Goal: Information Seeking & Learning: Learn about a topic

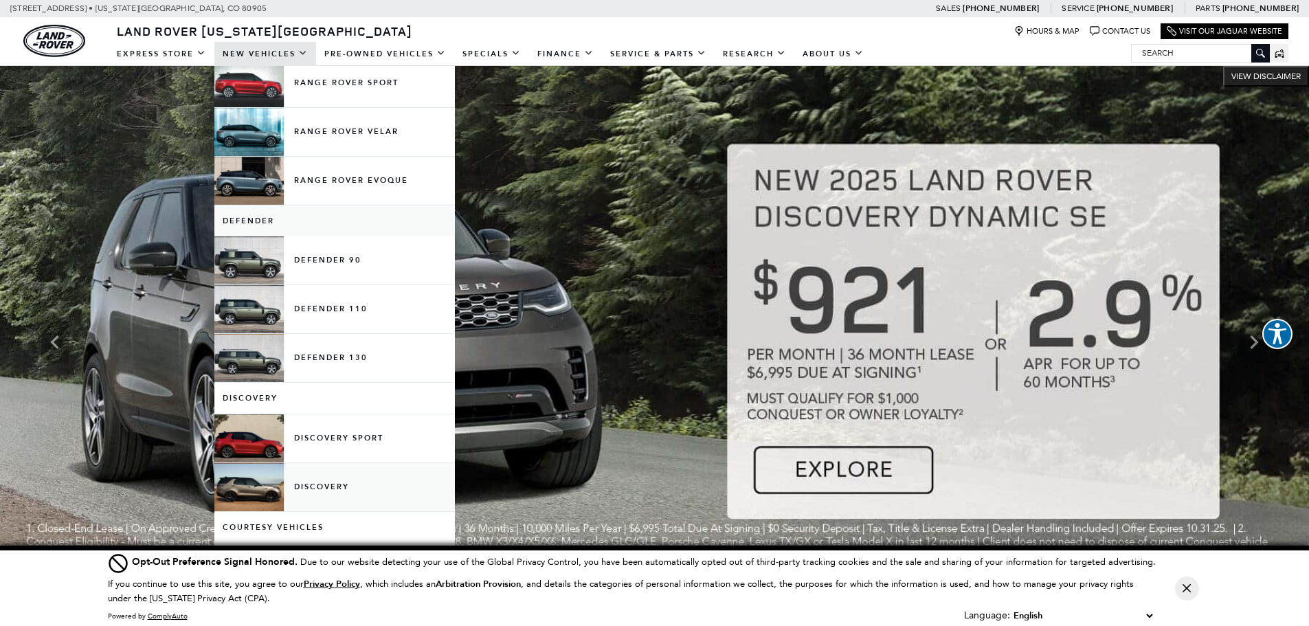
scroll to position [137, 0]
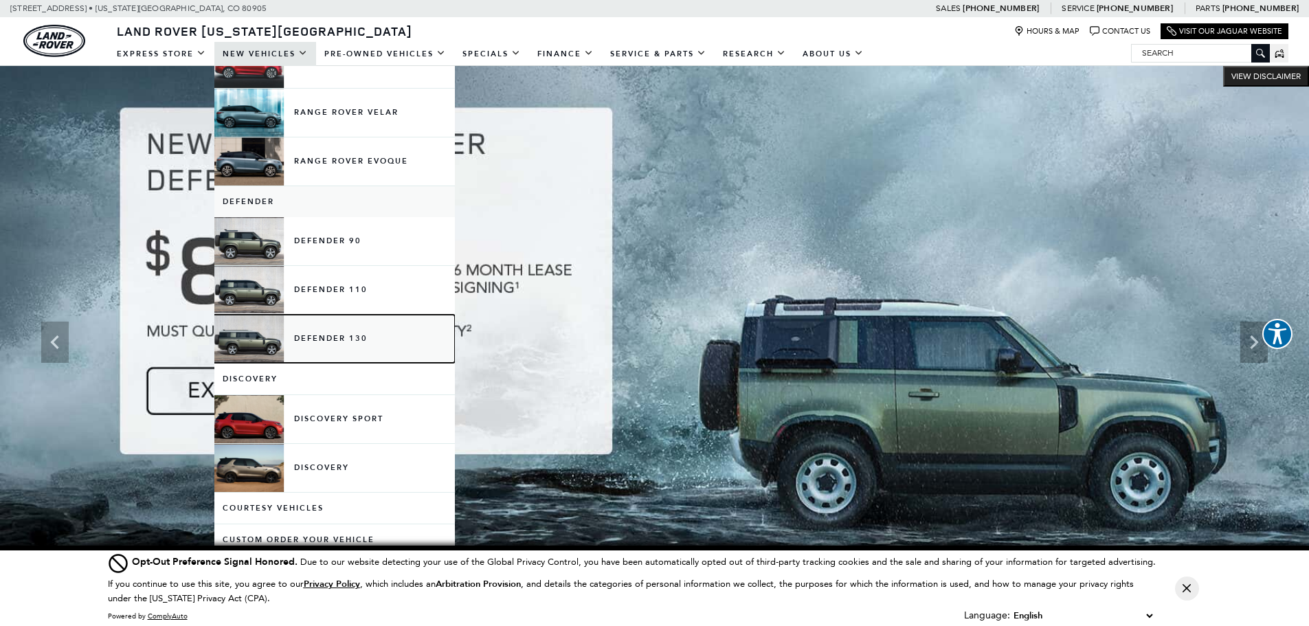
click at [300, 339] on link "Defender 130" at bounding box center [334, 339] width 241 height 48
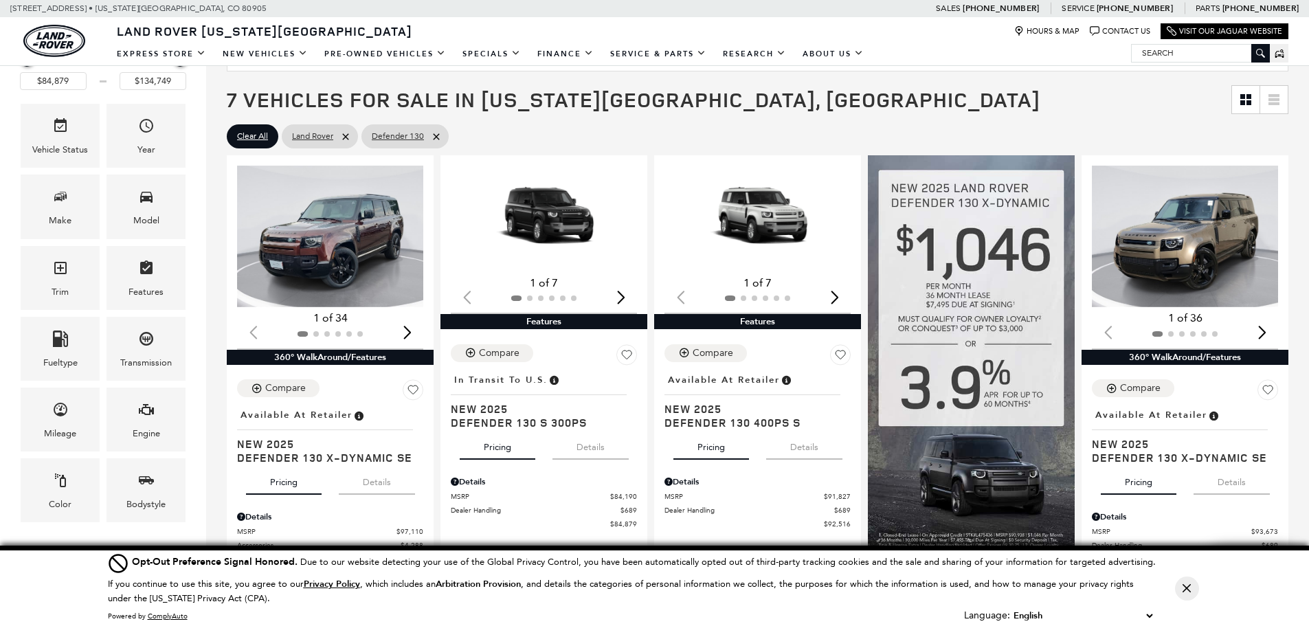
scroll to position [69, 0]
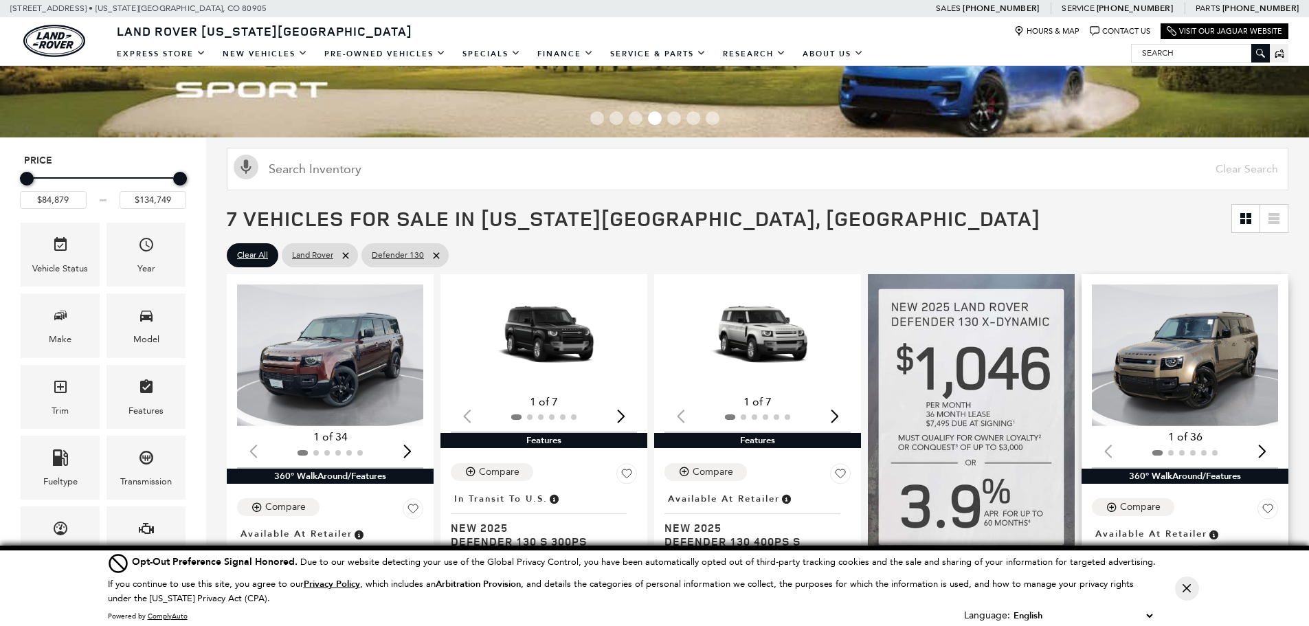
click at [1223, 361] on img "1 / 2" at bounding box center [1186, 356] width 188 height 142
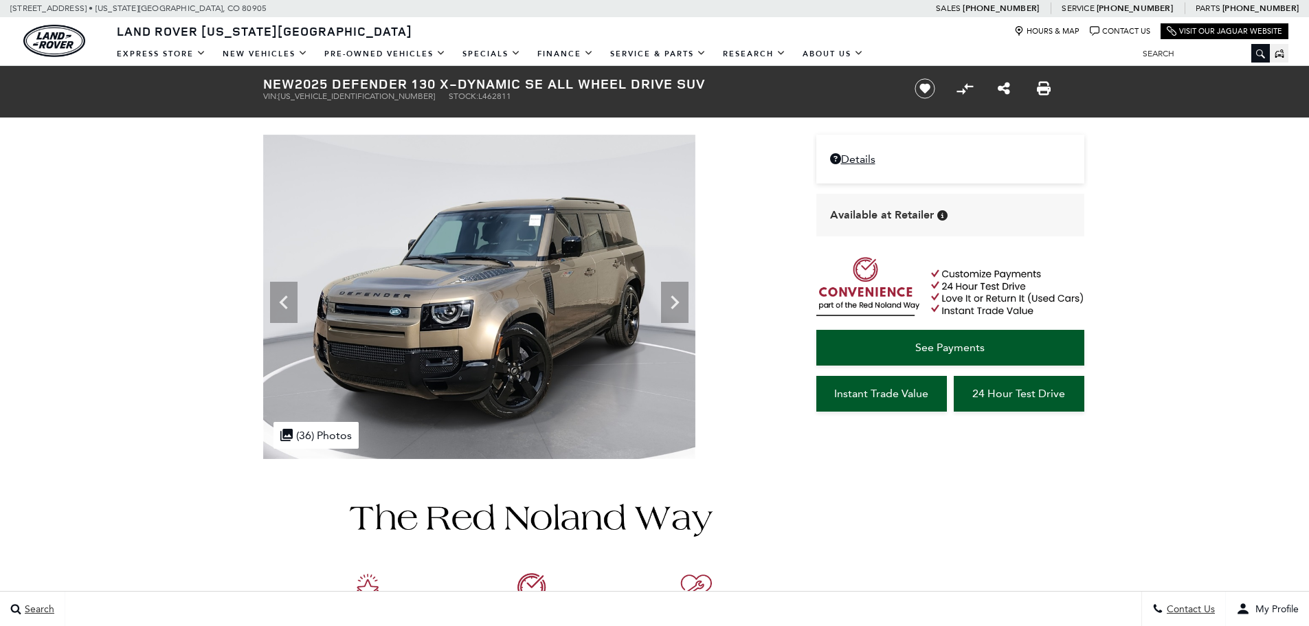
click at [669, 300] on icon at bounding box center [674, 302] width 27 height 27
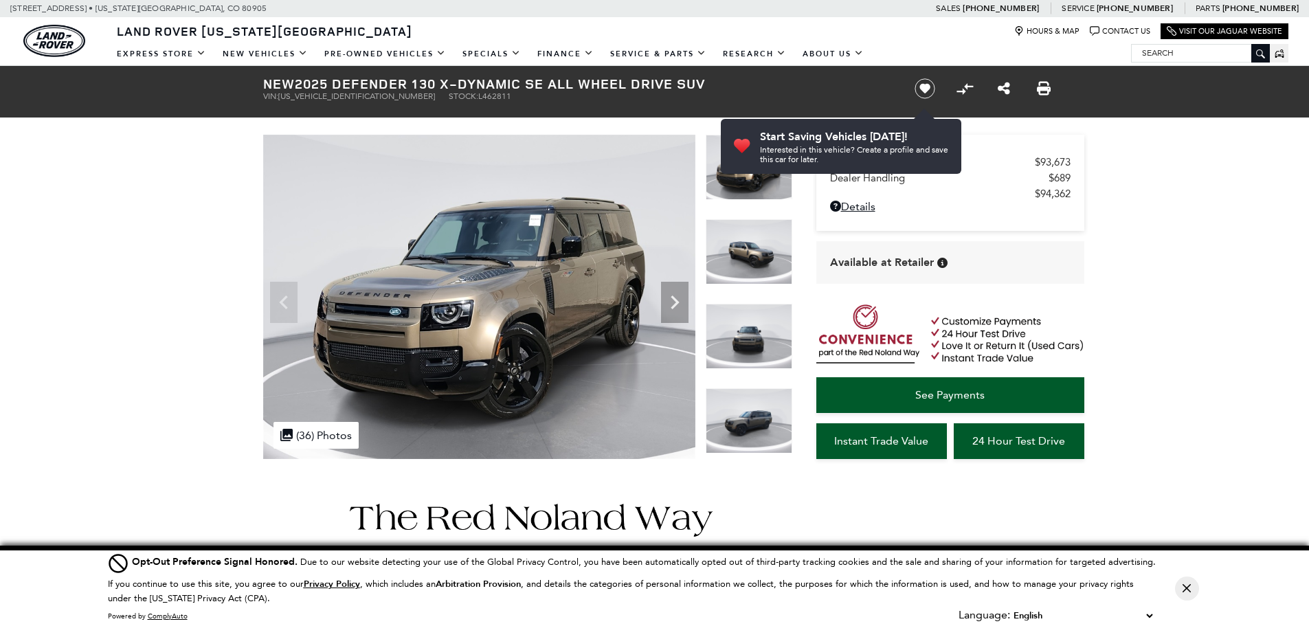
click at [669, 300] on icon "Next" at bounding box center [674, 302] width 27 height 27
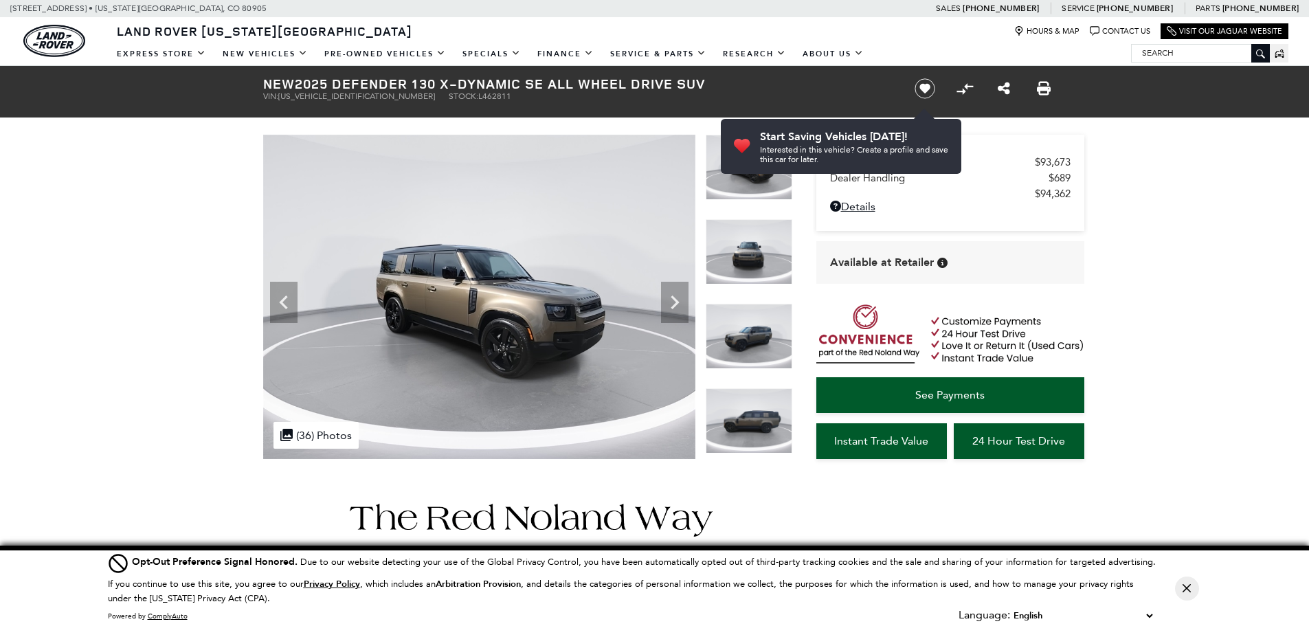
click at [669, 300] on icon "Next" at bounding box center [674, 302] width 27 height 27
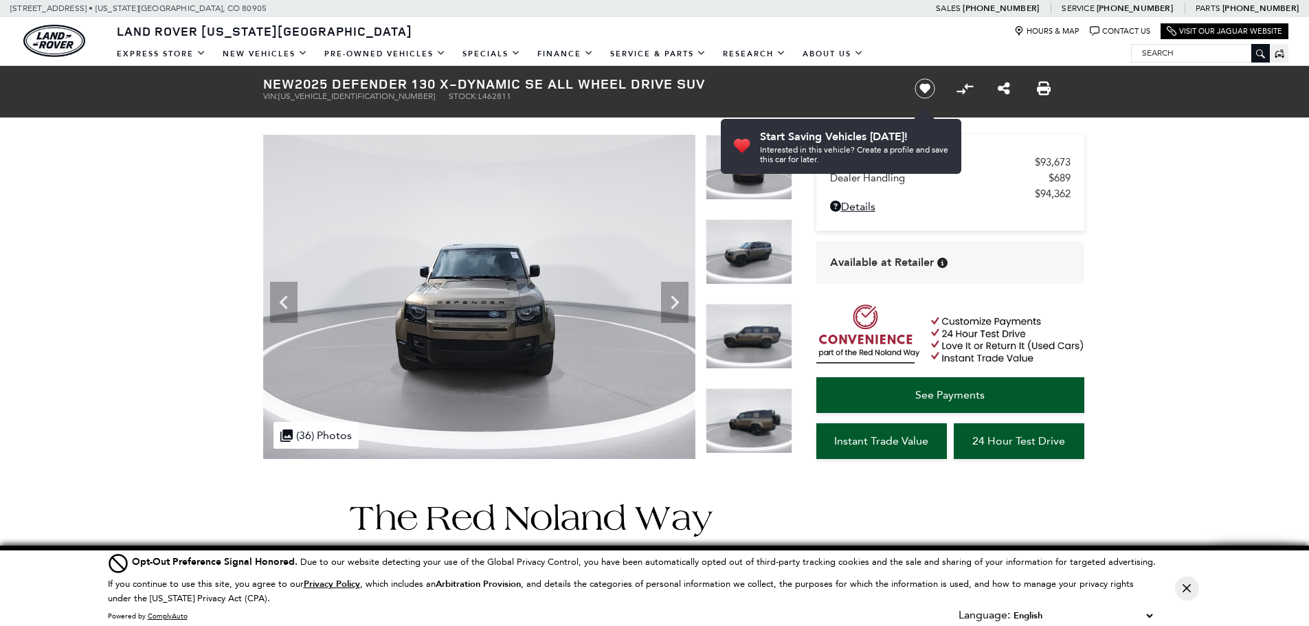
click at [669, 300] on icon "Next" at bounding box center [674, 302] width 27 height 27
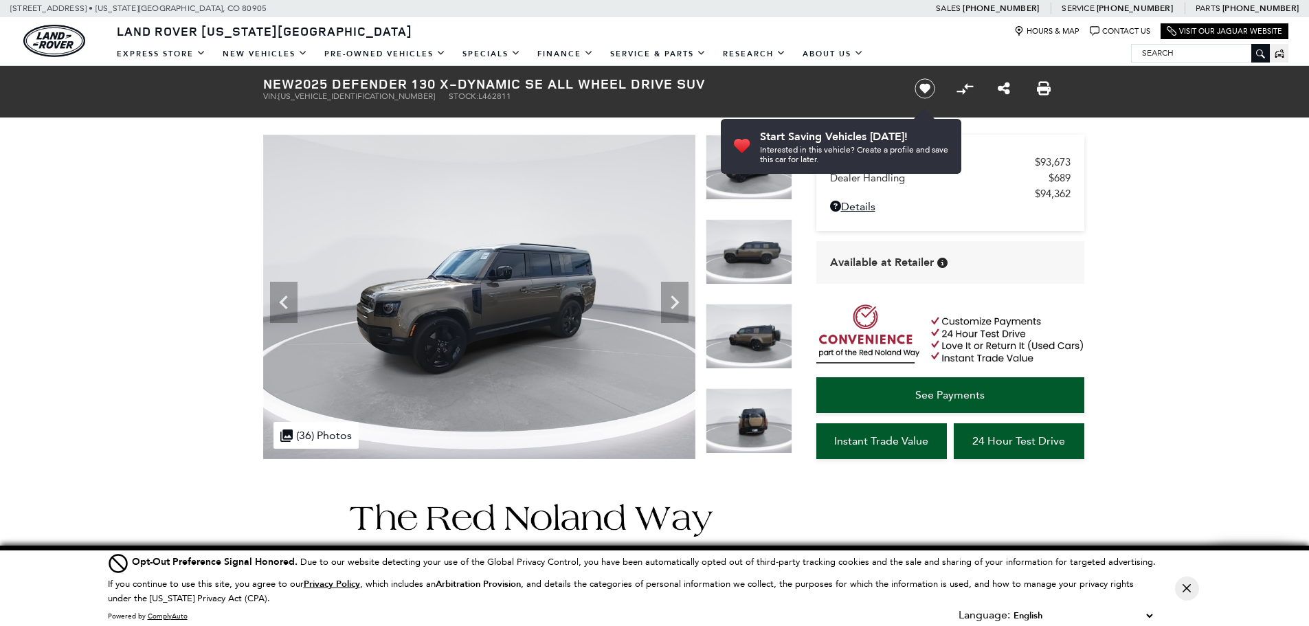
click at [669, 300] on icon "Next" at bounding box center [674, 302] width 27 height 27
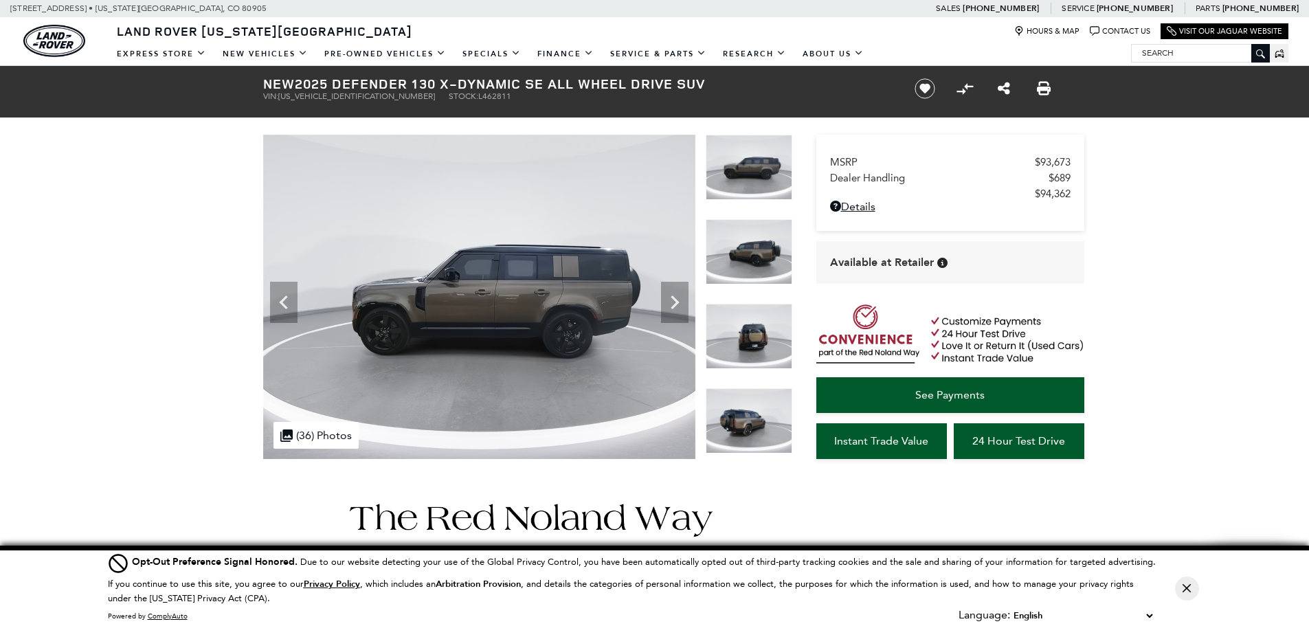
click at [669, 300] on icon "Next" at bounding box center [674, 302] width 27 height 27
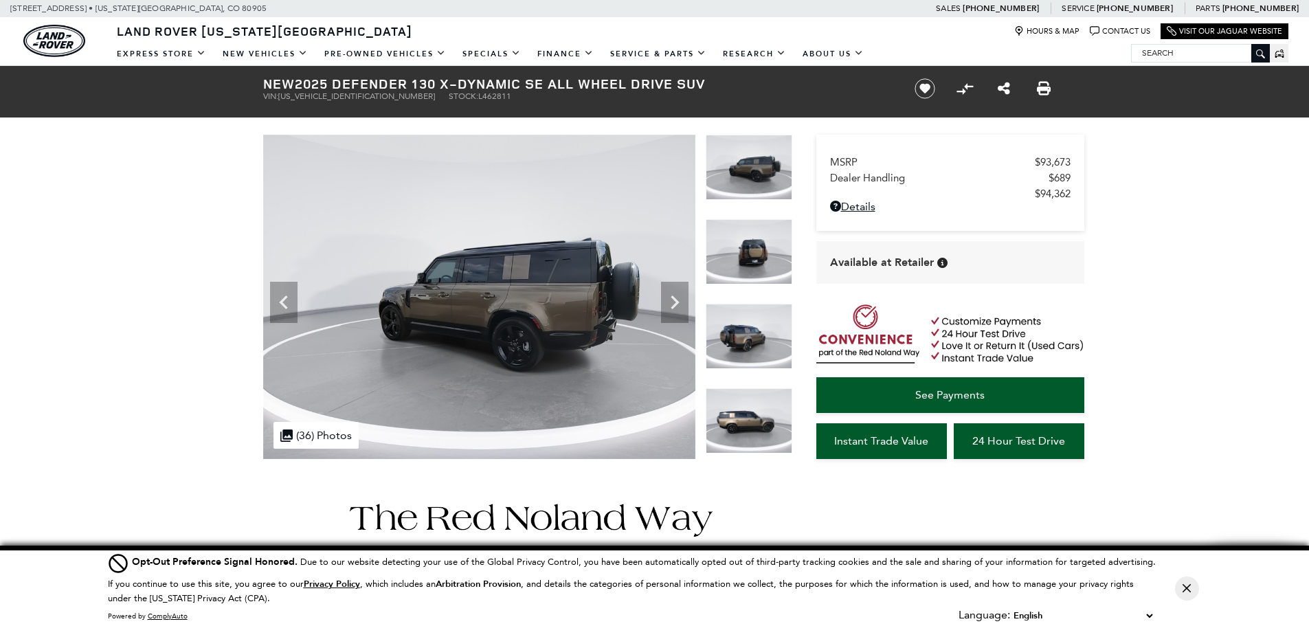
click at [669, 300] on icon "Next" at bounding box center [674, 302] width 27 height 27
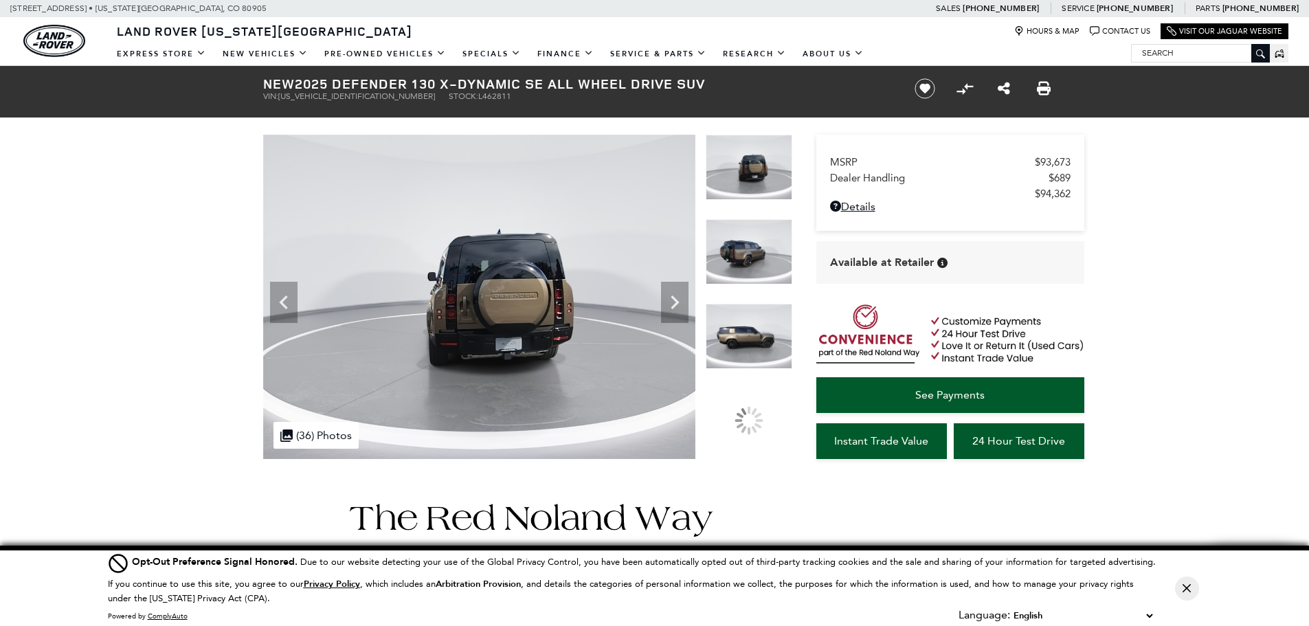
click at [669, 300] on icon "Next" at bounding box center [674, 302] width 27 height 27
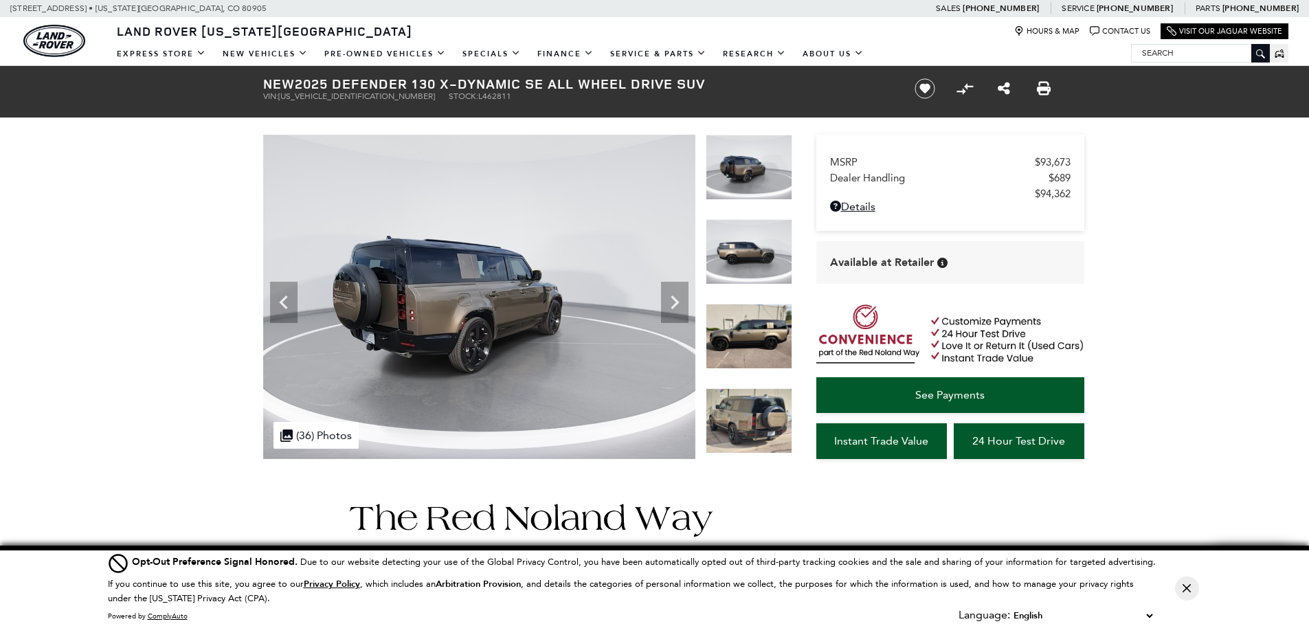
click at [669, 300] on icon "Next" at bounding box center [674, 302] width 27 height 27
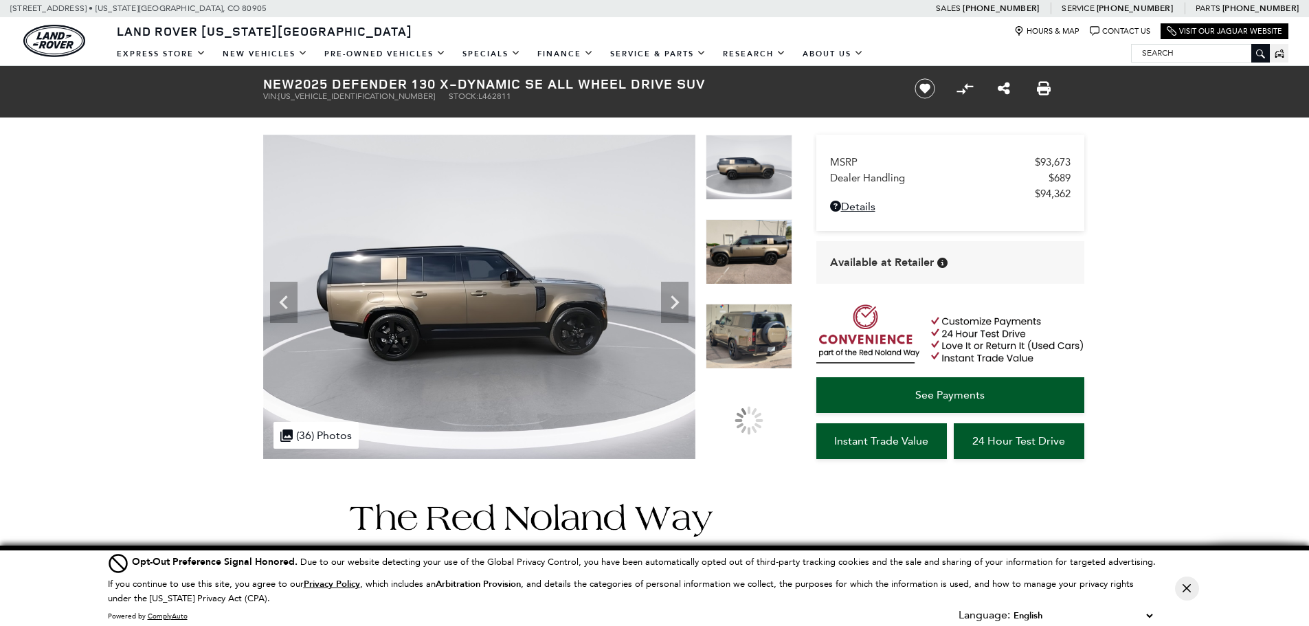
click at [669, 300] on icon "Next" at bounding box center [674, 302] width 27 height 27
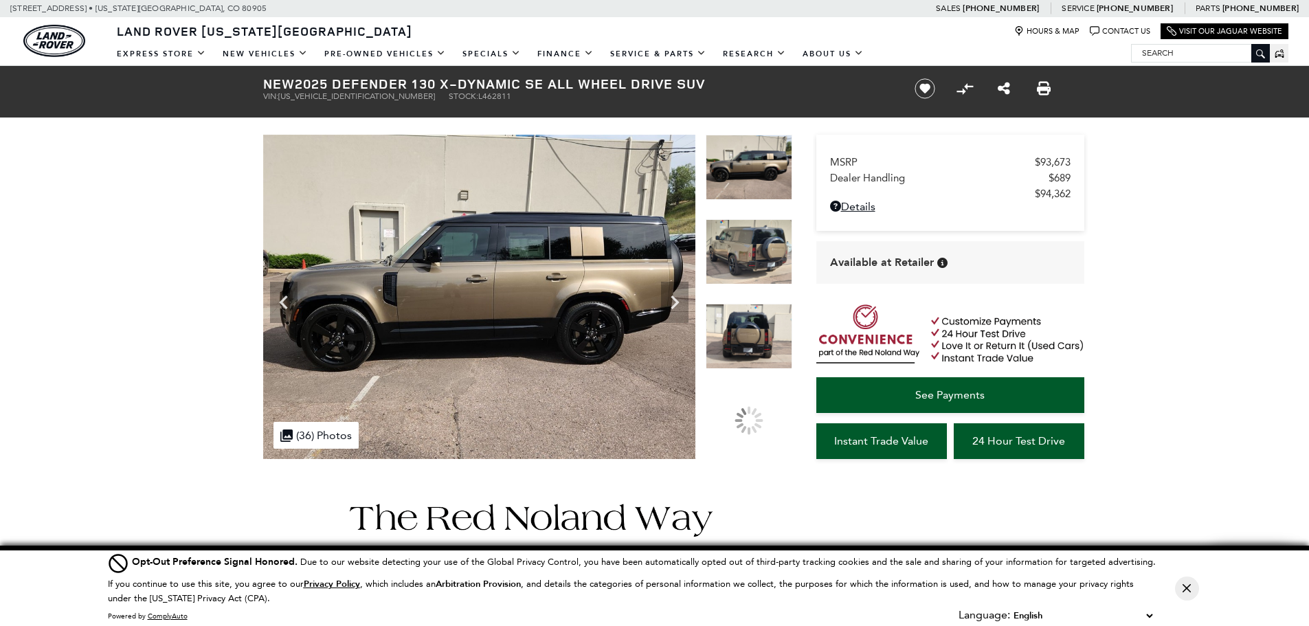
click at [669, 300] on icon "Next" at bounding box center [674, 302] width 27 height 27
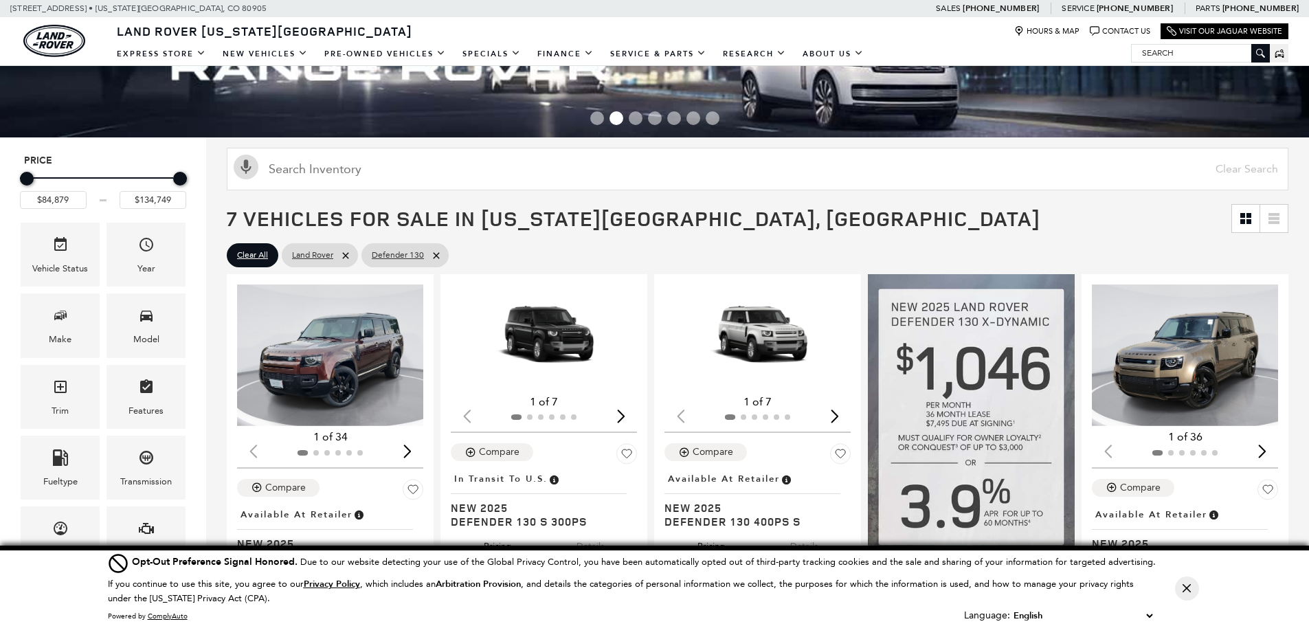
scroll to position [69, 0]
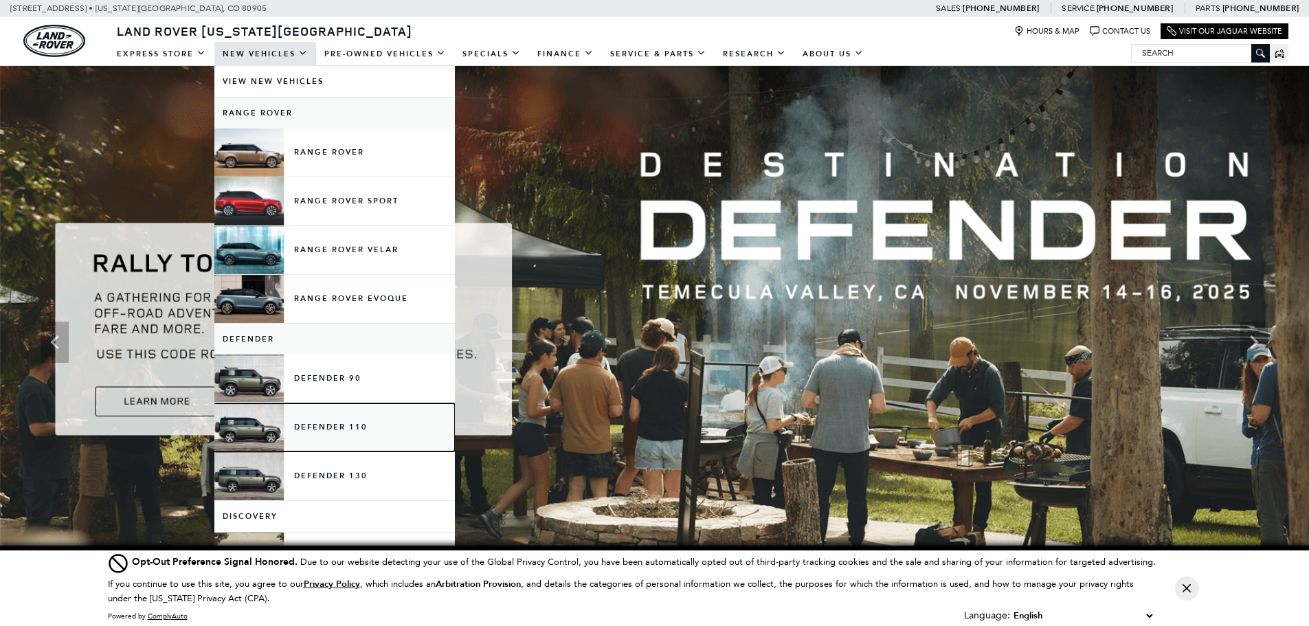
click at [305, 435] on link "Defender 110" at bounding box center [334, 427] width 241 height 48
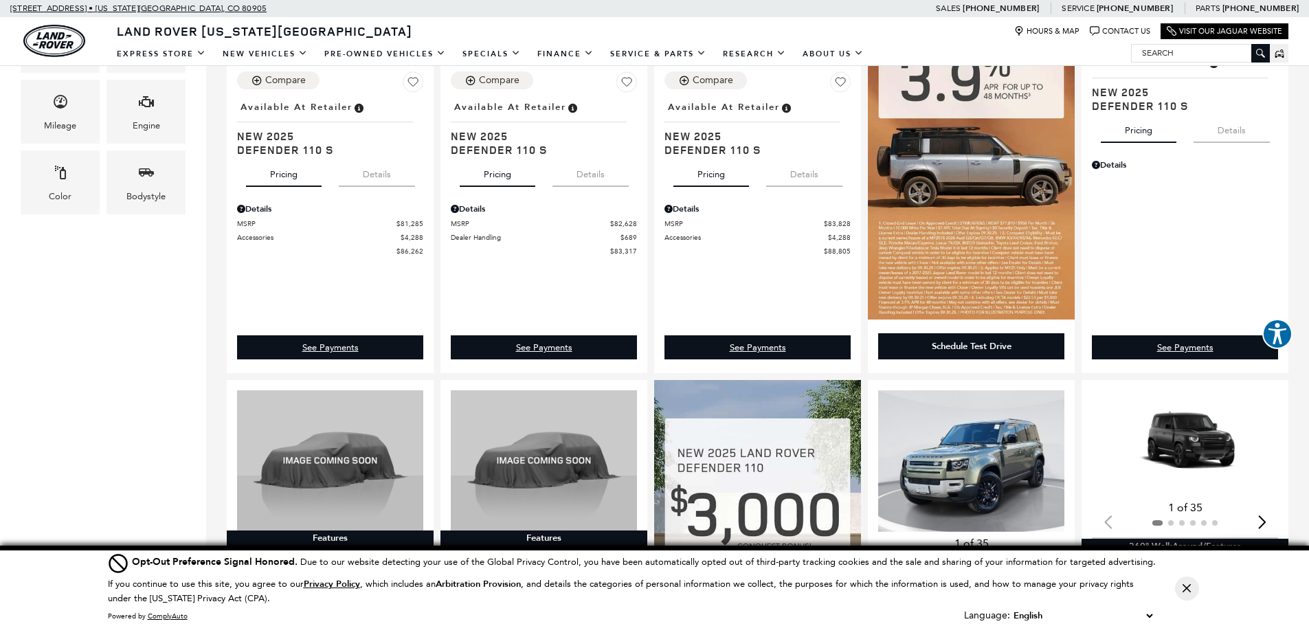
scroll to position [481, 0]
